Goal: Task Accomplishment & Management: Manage account settings

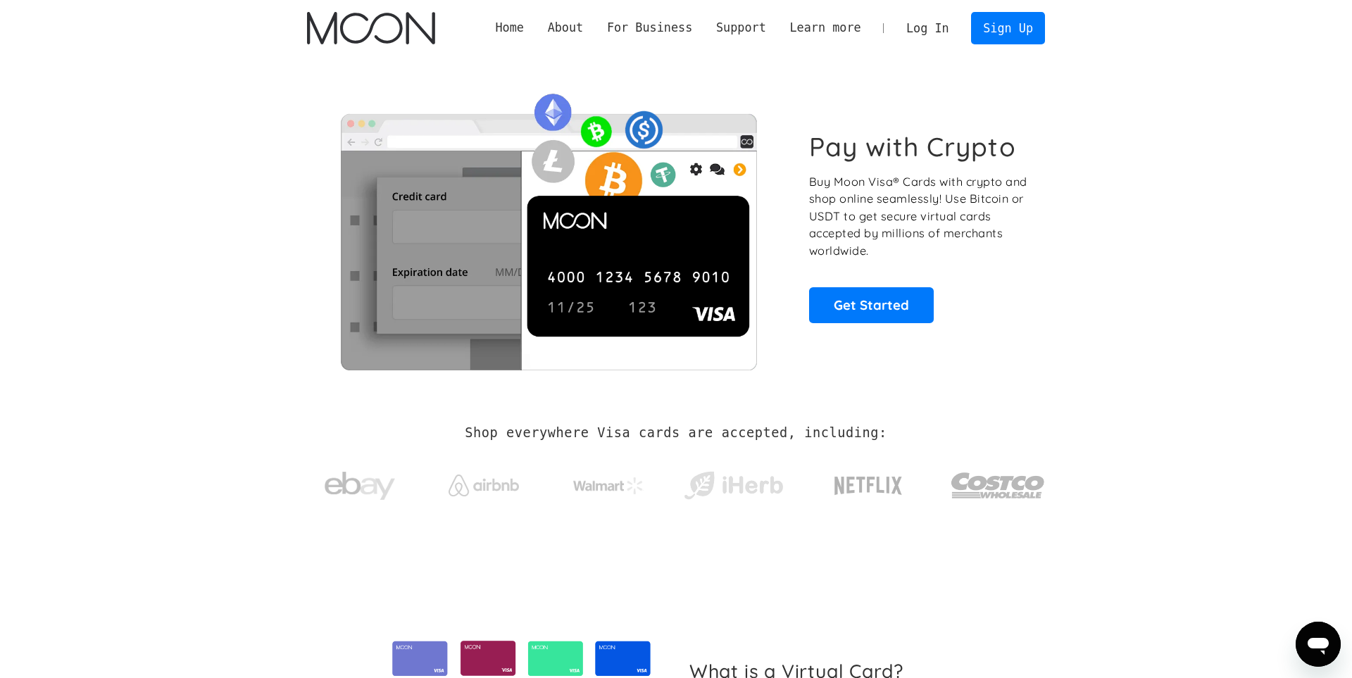
click at [949, 20] on link "Log In" at bounding box center [927, 28] width 66 height 31
click at [919, 40] on link "Log In" at bounding box center [927, 28] width 66 height 31
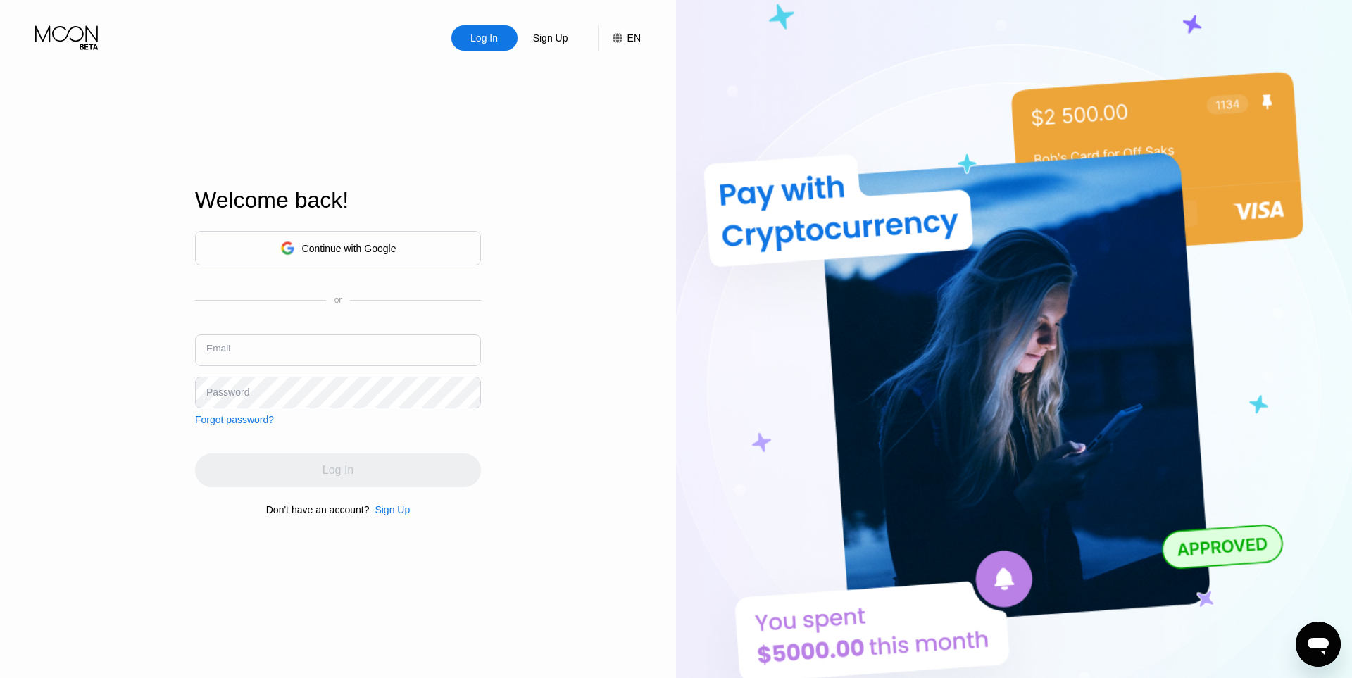
click at [291, 359] on input "text" at bounding box center [338, 350] width 286 height 32
paste input "arkadiuszokras87@adresik.net"
type input "arkadiuszokras87@adresik.net"
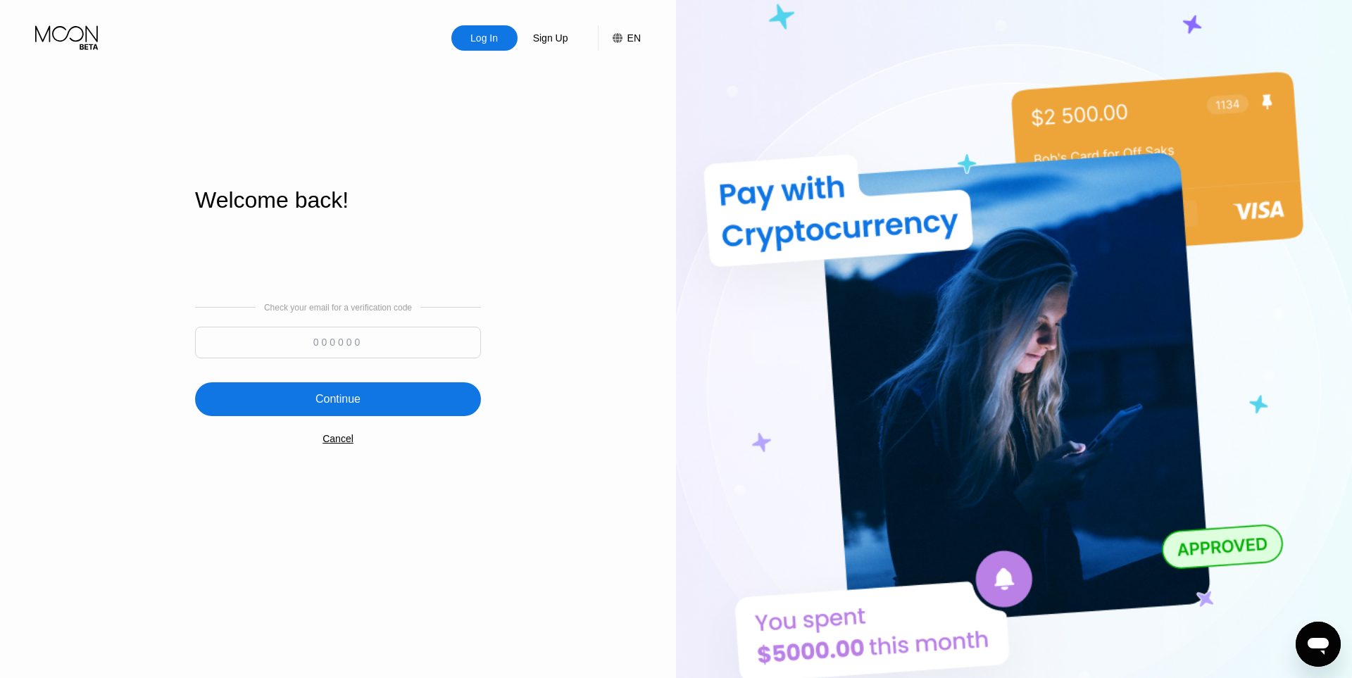
click at [341, 348] on input at bounding box center [338, 343] width 286 height 32
paste input "87"
type input "8"
click at [339, 440] on div "Cancel" at bounding box center [338, 438] width 31 height 11
click at [362, 416] on div "Log In" at bounding box center [338, 399] width 286 height 34
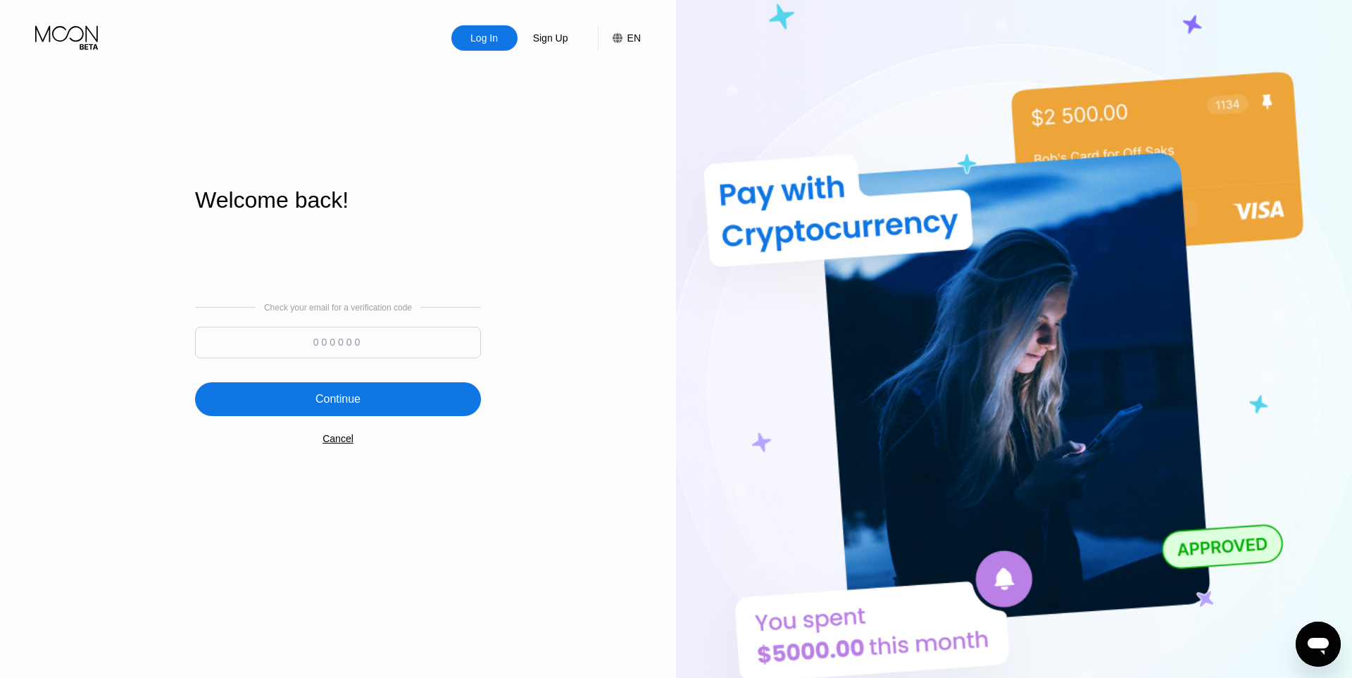
click at [387, 353] on input at bounding box center [338, 343] width 286 height 32
paste input "196168"
type input "196168"
click at [387, 386] on div "Continue" at bounding box center [338, 399] width 286 height 34
click div "$23.44 ● ● ● ● 2241"
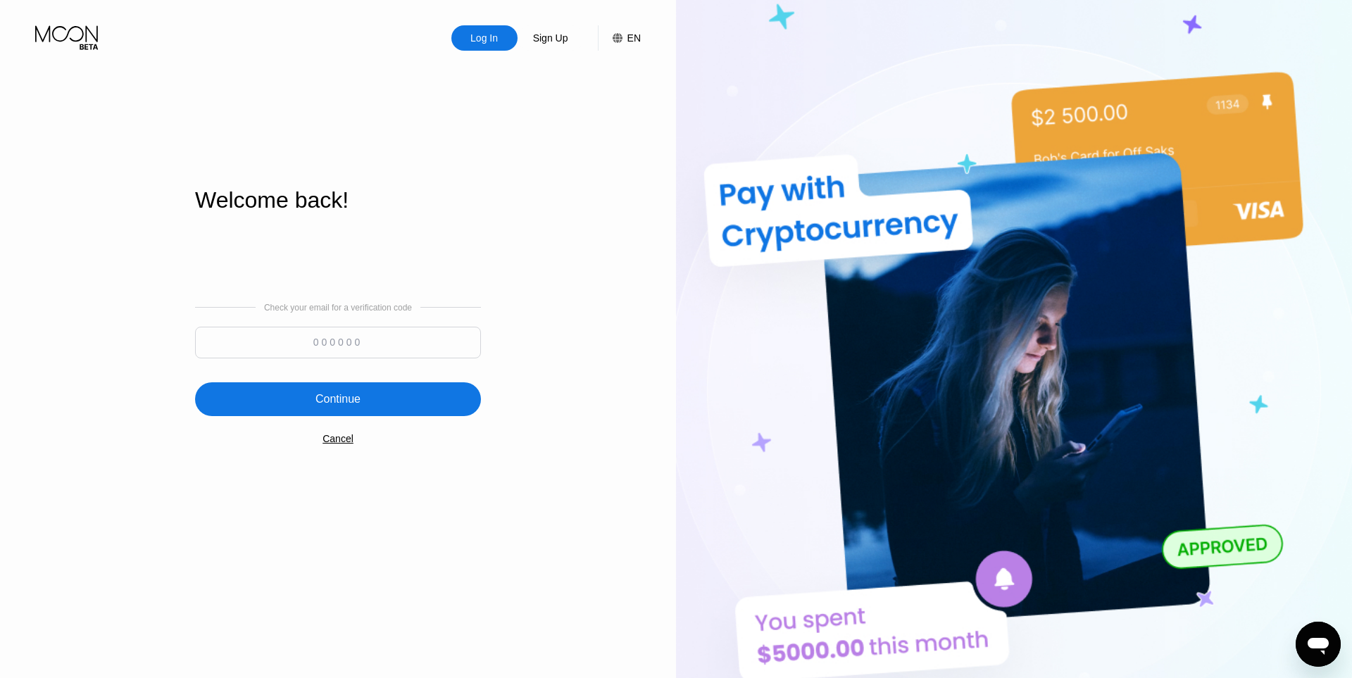
click div "* * * *"
click div "4513"
